Goal: Task Accomplishment & Management: Manage account settings

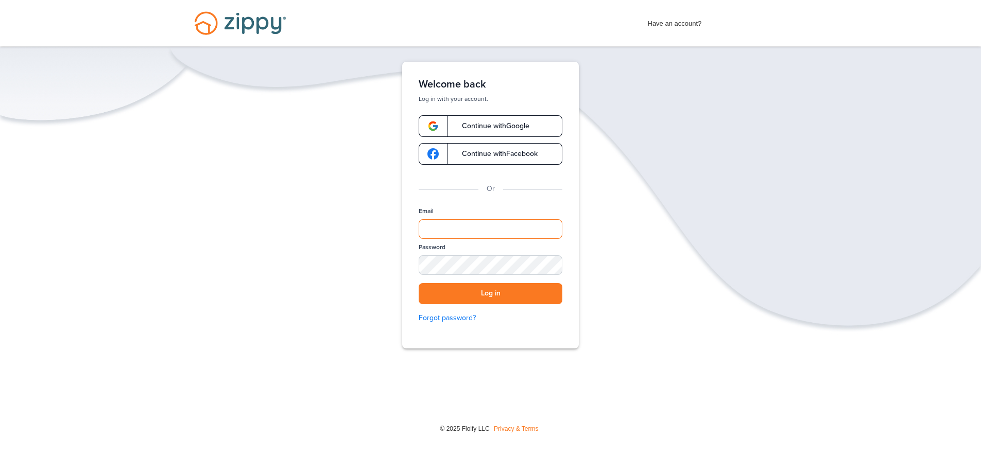
click at [525, 230] on input "Email" at bounding box center [491, 229] width 144 height 20
type input "**********"
click at [419, 283] on button "Log in" at bounding box center [491, 293] width 144 height 21
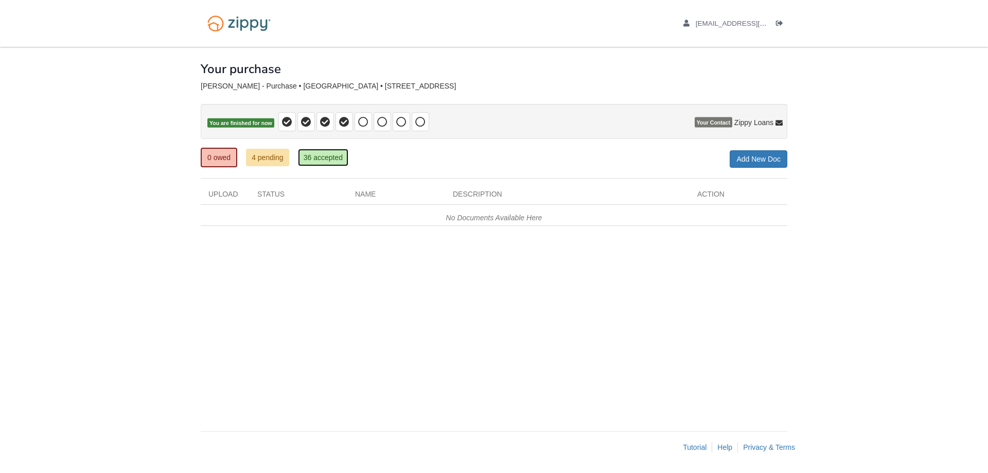
click at [311, 162] on link "36 accepted" at bounding box center [323, 158] width 50 height 18
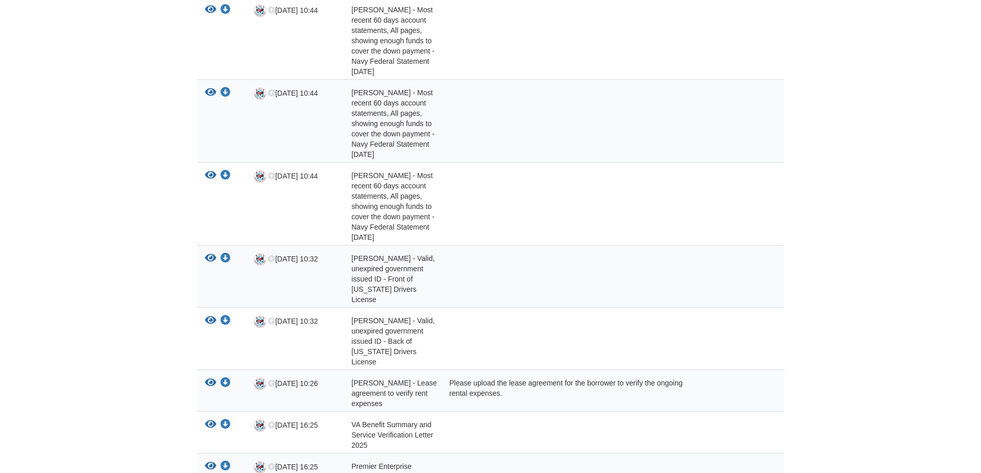
scroll to position [618, 0]
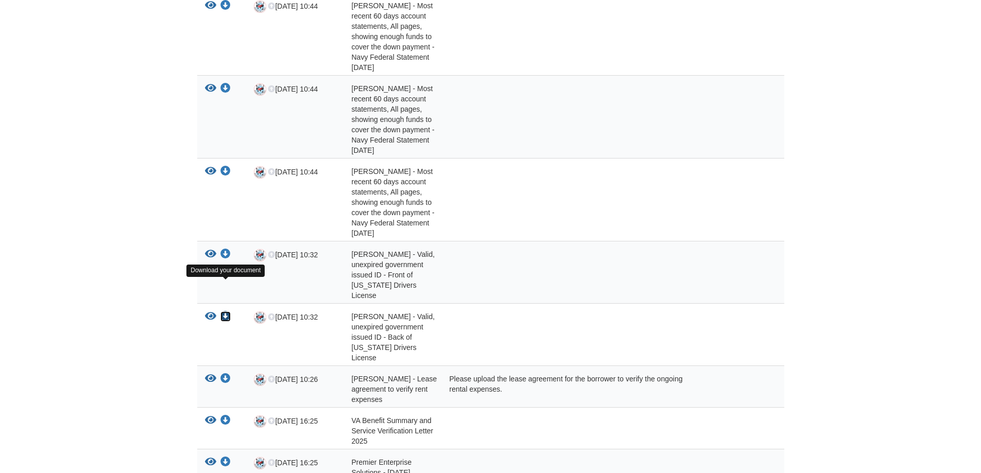
click at [225, 311] on icon "Download Nicholas Kreiner - Valid, unexpired government issued ID - Back of Vir…" at bounding box center [225, 316] width 10 height 10
